Goal: Task Accomplishment & Management: Manage account settings

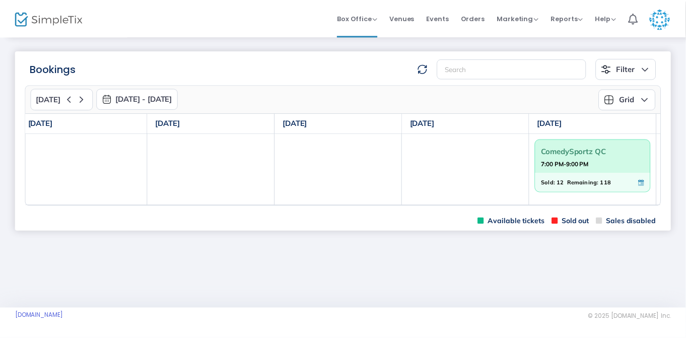
scroll to position [0, 259]
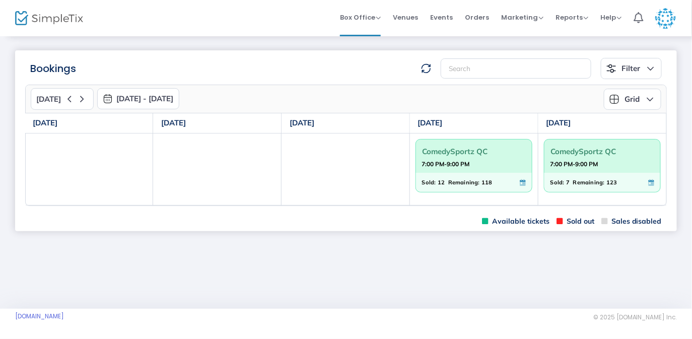
click at [584, 177] on span "Remaining:" at bounding box center [590, 182] width 32 height 11
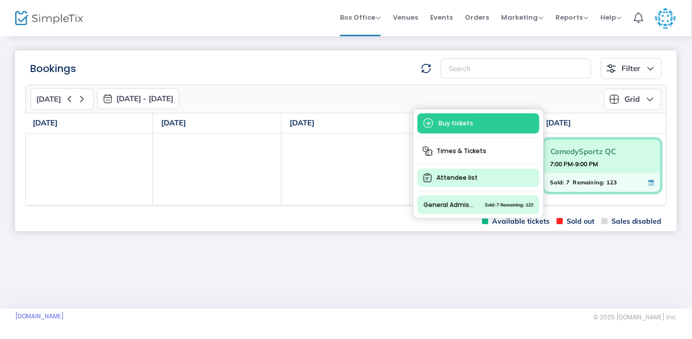
click at [462, 179] on span "Attendee list" at bounding box center [479, 178] width 122 height 18
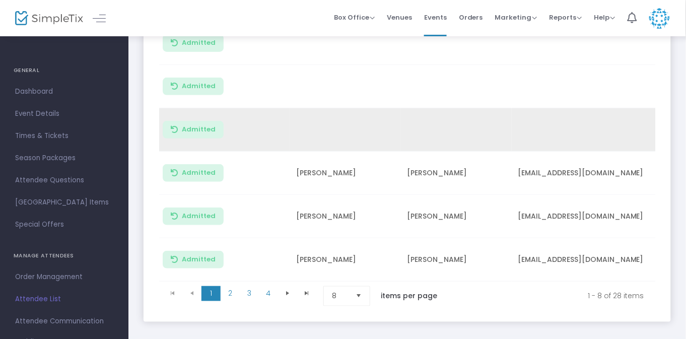
scroll to position [319, 0]
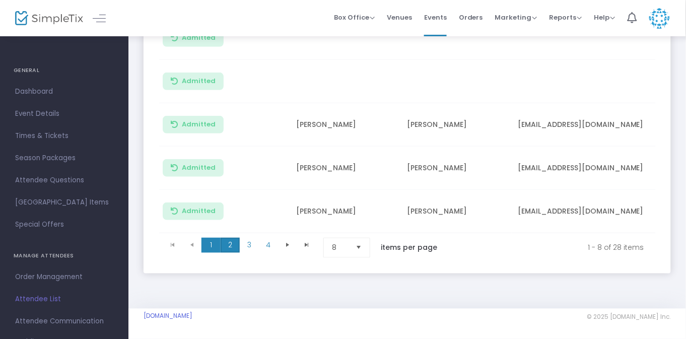
click at [231, 242] on span "2" at bounding box center [230, 245] width 19 height 15
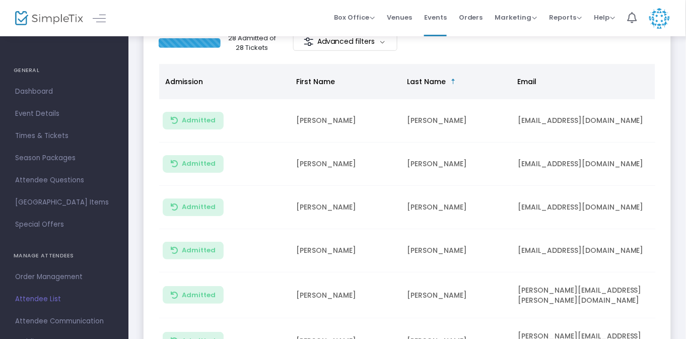
scroll to position [0, 0]
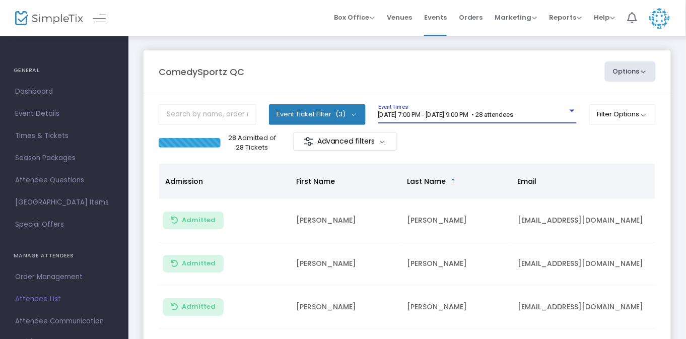
click at [568, 109] on div at bounding box center [572, 111] width 9 height 8
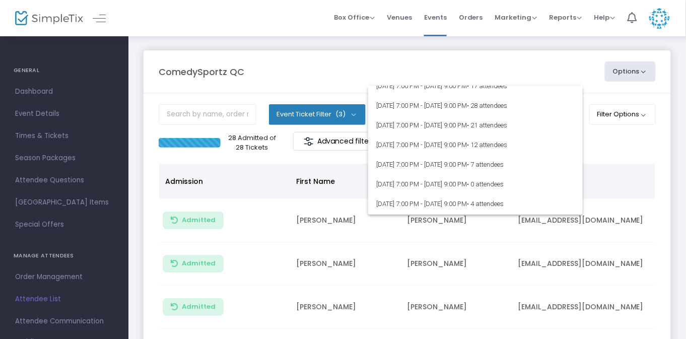
scroll to position [1858, 0]
click at [453, 163] on span "[DATE] 7:00 PM - [DATE] 9:00 PM • 7 attendees" at bounding box center [475, 164] width 199 height 20
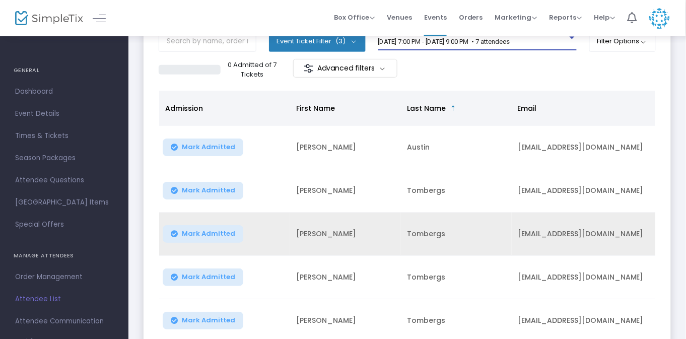
scroll to position [0, 0]
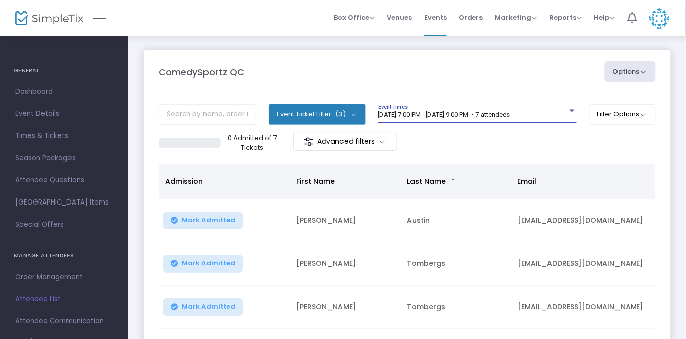
click at [570, 112] on div at bounding box center [572, 111] width 5 height 3
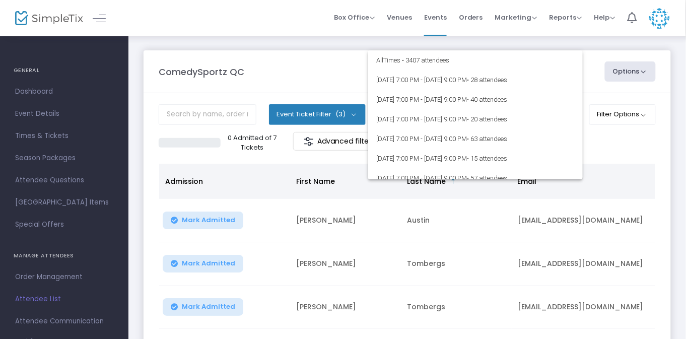
scroll to position [1871, 0]
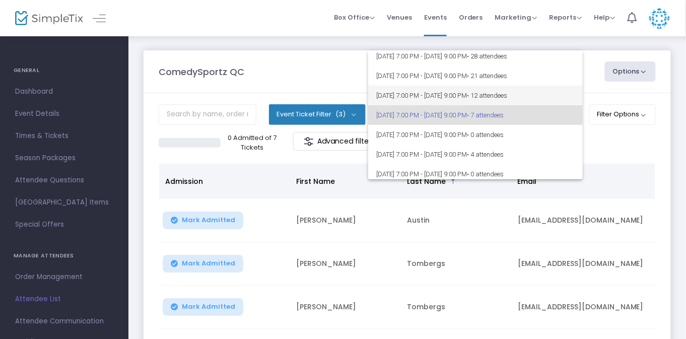
click at [494, 94] on span "[DATE] 7:00 PM - [DATE] 9:00 PM • 12 attendees" at bounding box center [475, 96] width 199 height 20
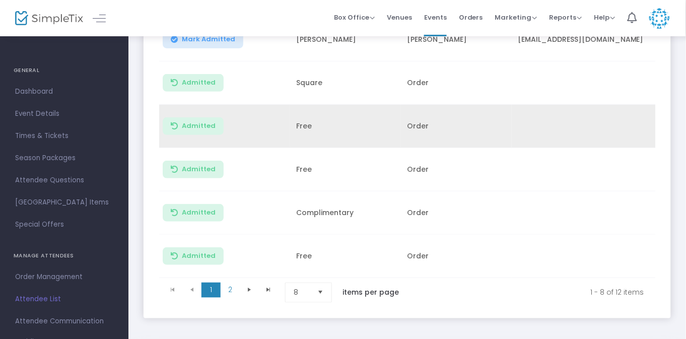
scroll to position [270, 0]
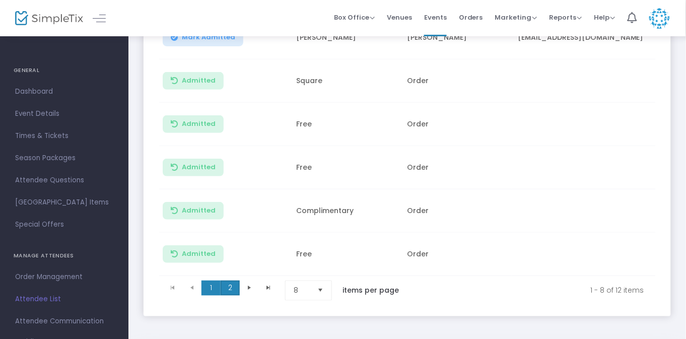
click at [228, 288] on span "2" at bounding box center [230, 288] width 19 height 15
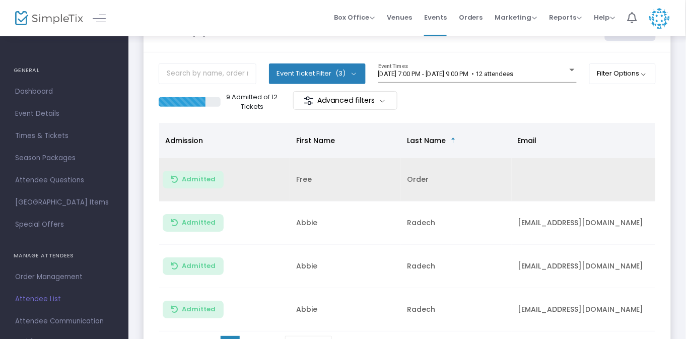
scroll to position [0, 0]
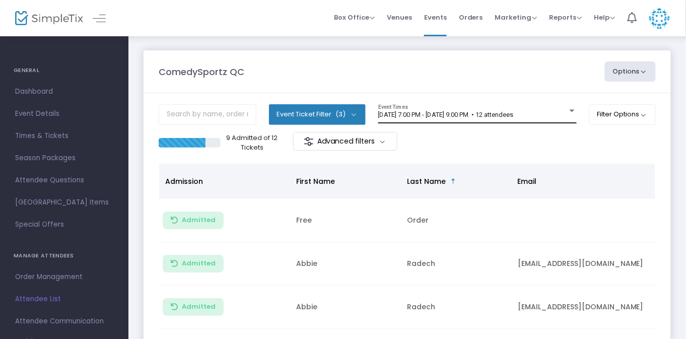
click at [571, 109] on div at bounding box center [572, 111] width 9 height 8
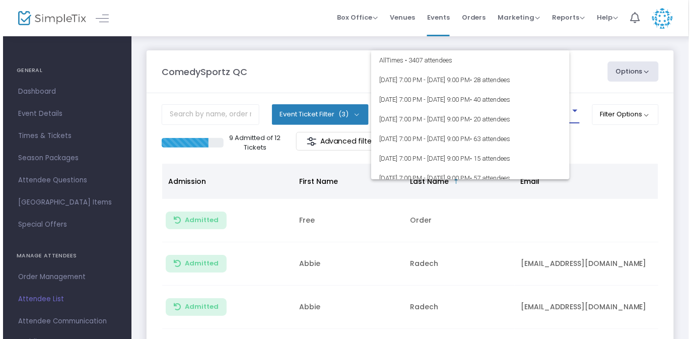
scroll to position [1852, 0]
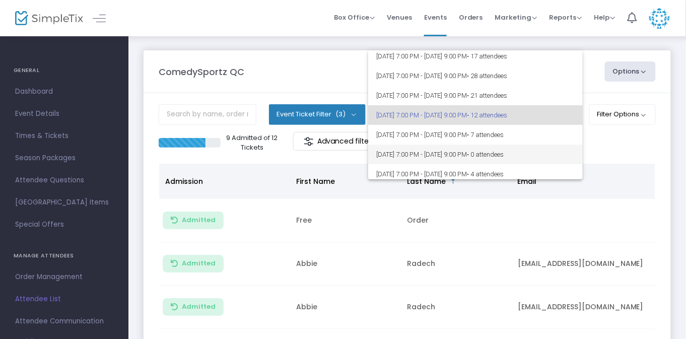
click at [450, 155] on span "[DATE] 7:00 PM - [DATE] 9:00 PM • 0 attendees" at bounding box center [475, 155] width 199 height 20
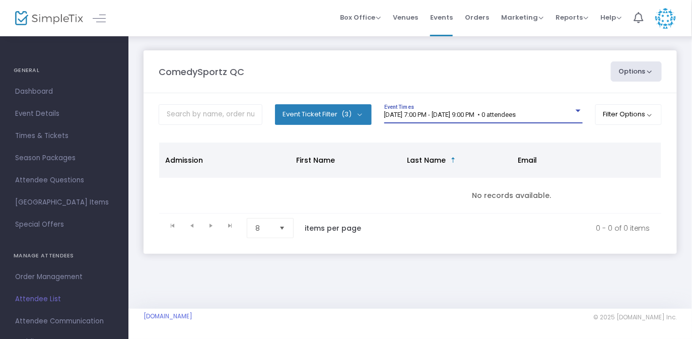
click at [577, 113] on div at bounding box center [578, 111] width 9 height 8
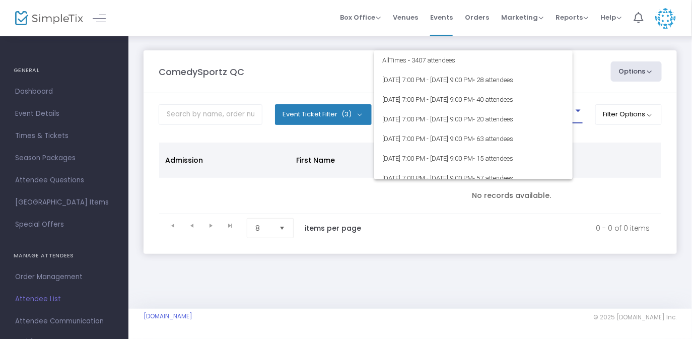
scroll to position [1891, 0]
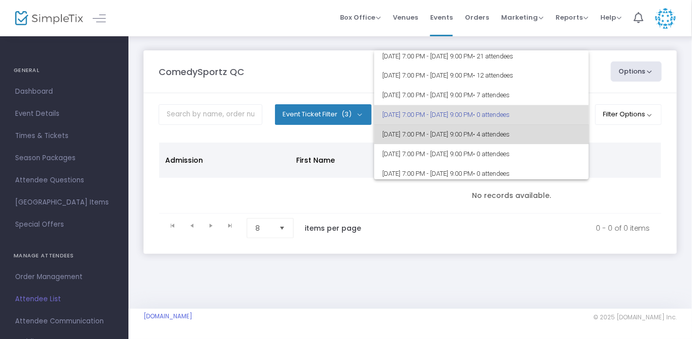
click at [539, 138] on span "[DATE] 7:00 PM - [DATE] 9:00 PM • 4 attendees" at bounding box center [482, 135] width 199 height 20
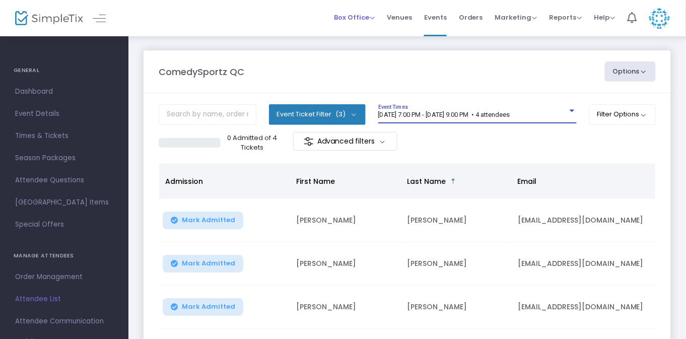
click at [371, 18] on span "Box Office" at bounding box center [354, 18] width 41 height 10
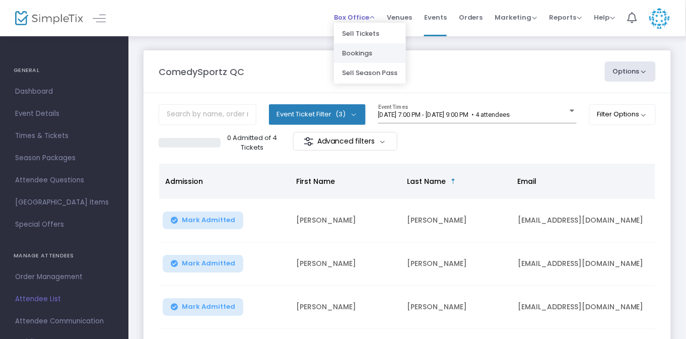
click at [358, 56] on li "Bookings" at bounding box center [370, 53] width 72 height 20
